Goal: Task Accomplishment & Management: Manage account settings

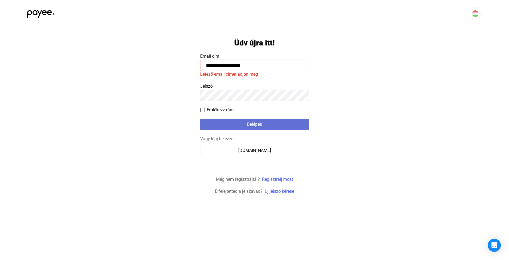
click at [255, 122] on div "Belépés" at bounding box center [255, 124] width 106 height 7
drag, startPoint x: 181, startPoint y: 60, endPoint x: 147, endPoint y: 53, distance: 35.0
click at [200, 60] on input "**********" at bounding box center [254, 65] width 109 height 11
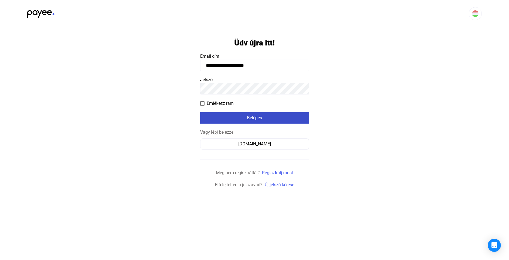
type input "**********"
click at [266, 115] on button "Belépés" at bounding box center [254, 117] width 109 height 11
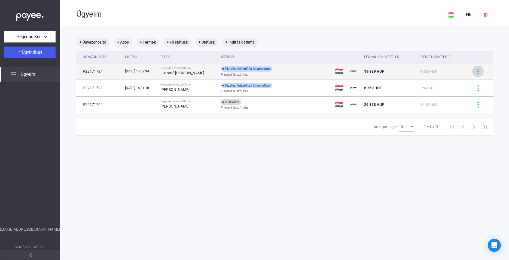
click at [475, 72] on img at bounding box center [478, 72] width 6 height 6
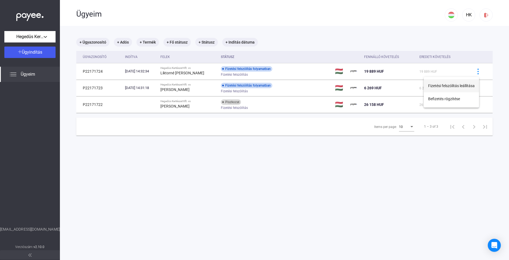
click at [440, 88] on button "Fizetési felszólítás leállítása" at bounding box center [451, 85] width 55 height 13
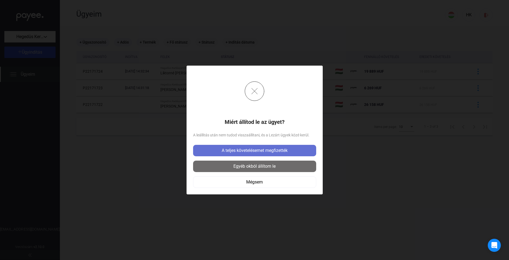
click at [277, 150] on div "A teljes követelésemet megfizették" at bounding box center [255, 150] width 120 height 7
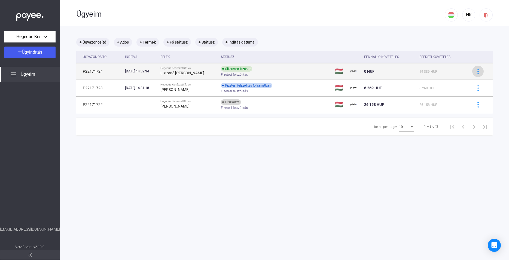
click at [475, 72] on img at bounding box center [478, 72] width 6 height 6
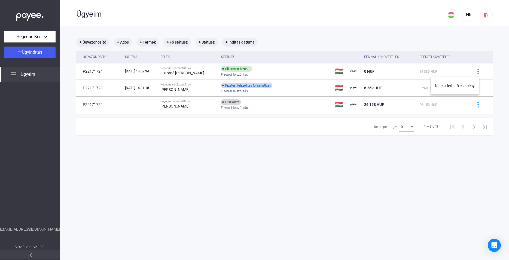
click at [472, 72] on div at bounding box center [254, 130] width 509 height 260
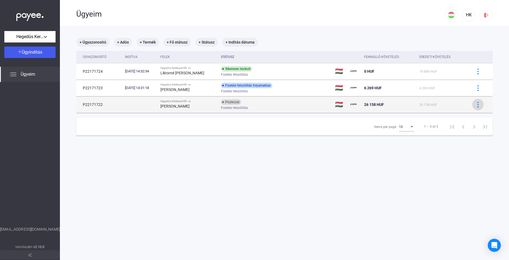
click at [475, 104] on img at bounding box center [478, 105] width 6 height 6
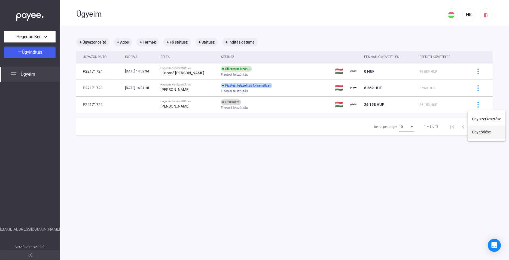
click at [478, 134] on button "Ügy törlése" at bounding box center [487, 132] width 38 height 13
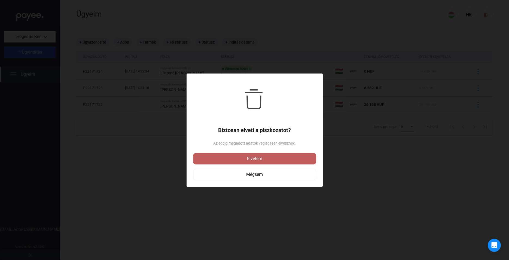
click at [255, 158] on div "Elvetem" at bounding box center [255, 159] width 120 height 7
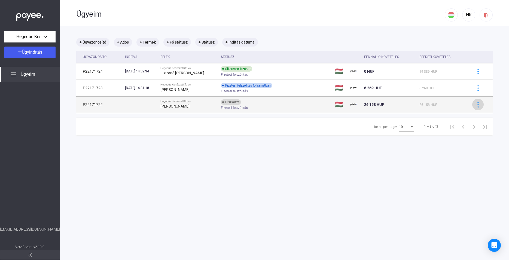
click at [475, 106] on img at bounding box center [478, 105] width 6 height 6
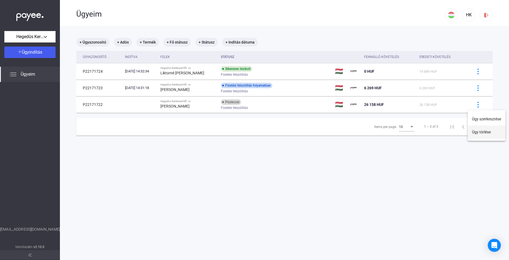
click at [479, 131] on button "Ügy törlése" at bounding box center [487, 132] width 38 height 13
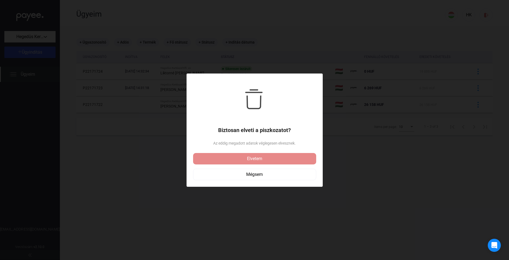
drag, startPoint x: 260, startPoint y: 159, endPoint x: 306, endPoint y: 159, distance: 46.3
click at [260, 159] on div "Elvetem" at bounding box center [255, 159] width 120 height 7
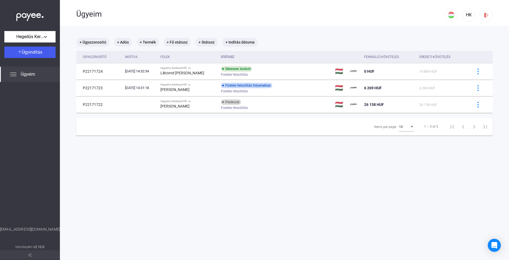
click at [323, 161] on main "+ Ügyazonosító + Adós + Termék + Fő státusz + Státusz + Indítás dátuma Ügyazono…" at bounding box center [284, 156] width 449 height 260
